Goal: Navigation & Orientation: Find specific page/section

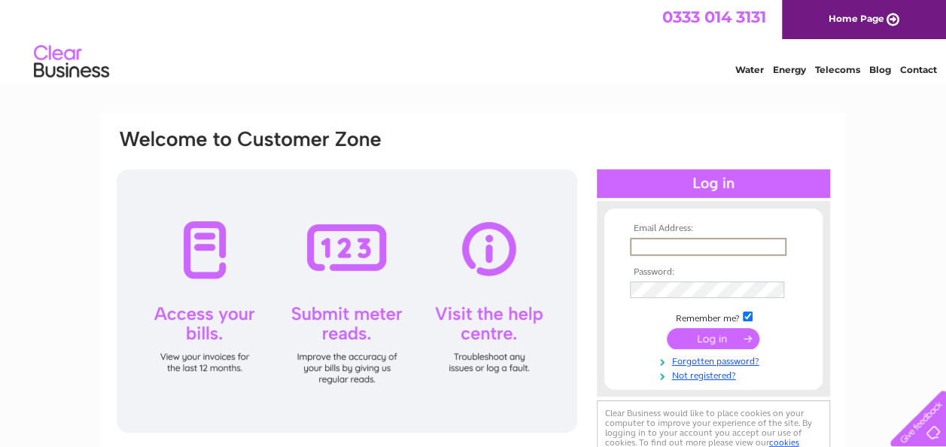
click at [642, 242] on input "text" at bounding box center [708, 247] width 157 height 18
type input "cmitchell1@hotmail.co.uk"
click at [654, 286] on td at bounding box center [713, 289] width 175 height 26
click at [667, 329] on input "submit" at bounding box center [713, 339] width 93 height 21
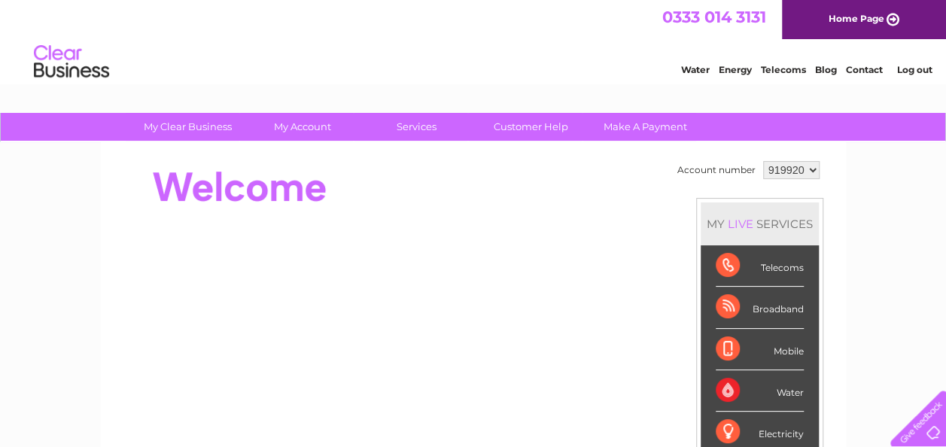
click at [812, 165] on select "919920 919927" at bounding box center [792, 170] width 56 height 18
select select "919927"
click at [764, 161] on select "919920 919927" at bounding box center [792, 170] width 56 height 18
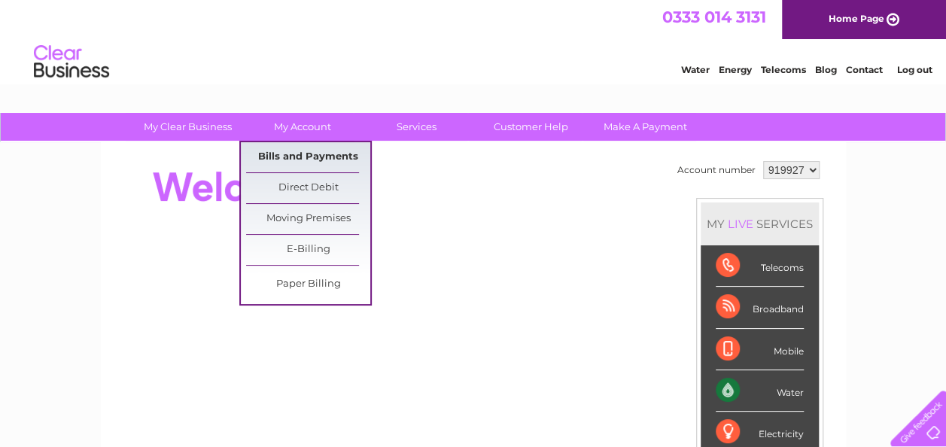
click at [306, 151] on link "Bills and Payments" at bounding box center [308, 157] width 124 height 30
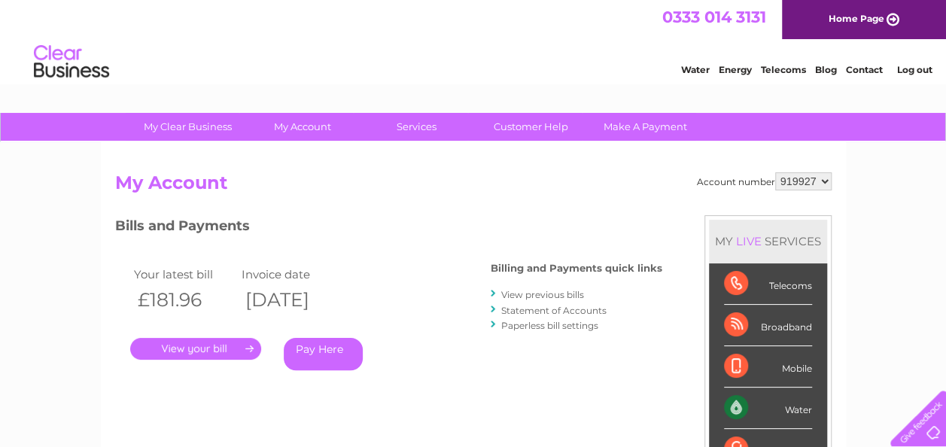
click at [912, 74] on link "Log out" at bounding box center [914, 69] width 35 height 11
